Goal: Task Accomplishment & Management: Manage account settings

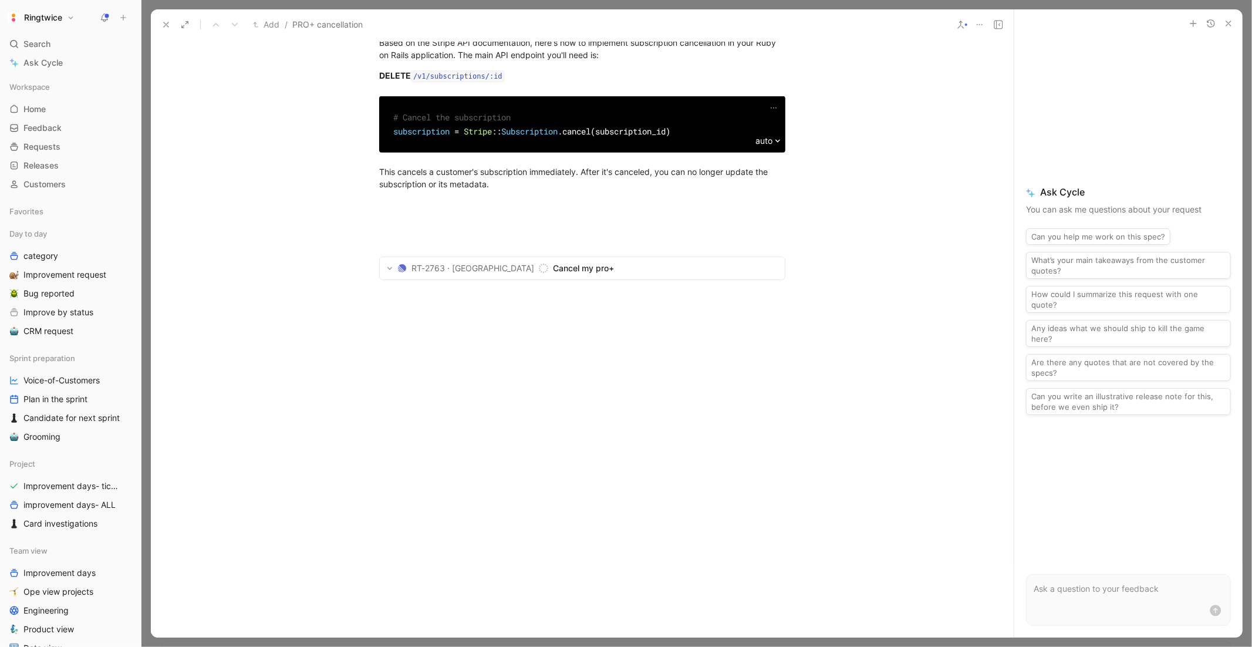
scroll to position [1100, 0]
click at [567, 275] on span "Cancel my pro+" at bounding box center [657, 268] width 208 height 14
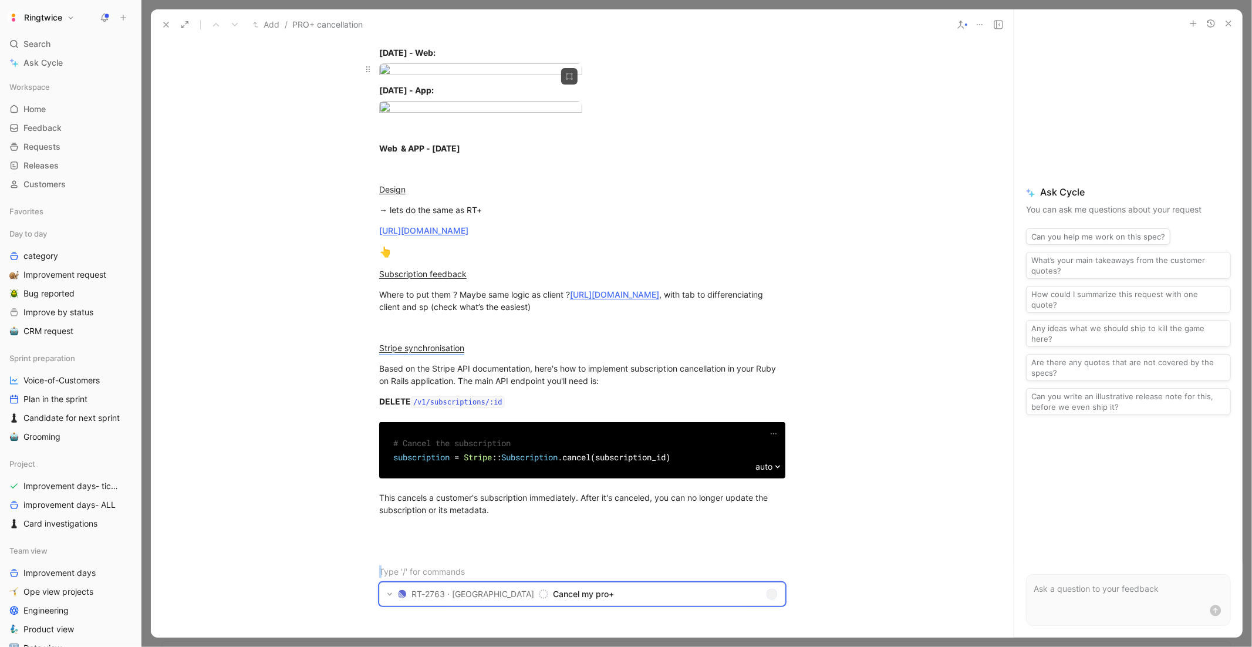
scroll to position [0, 0]
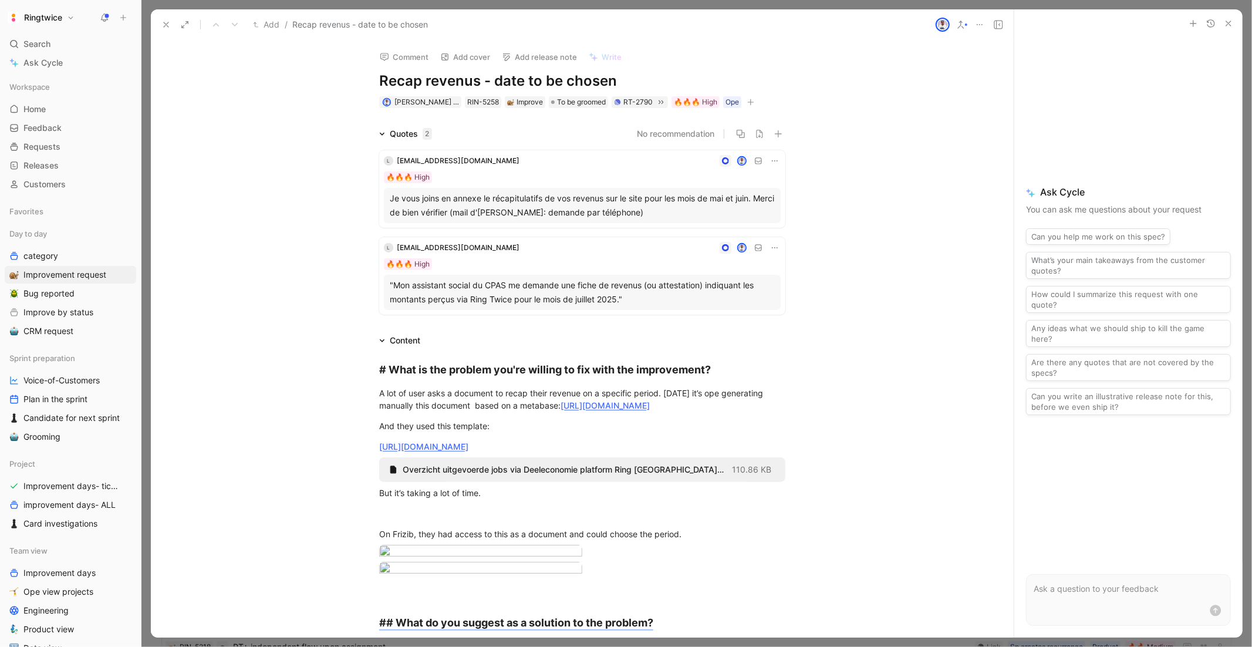
click at [163, 21] on icon at bounding box center [165, 24] width 9 height 9
click at [167, 27] on icon at bounding box center [165, 24] width 9 height 9
